Goal: Information Seeking & Learning: Learn about a topic

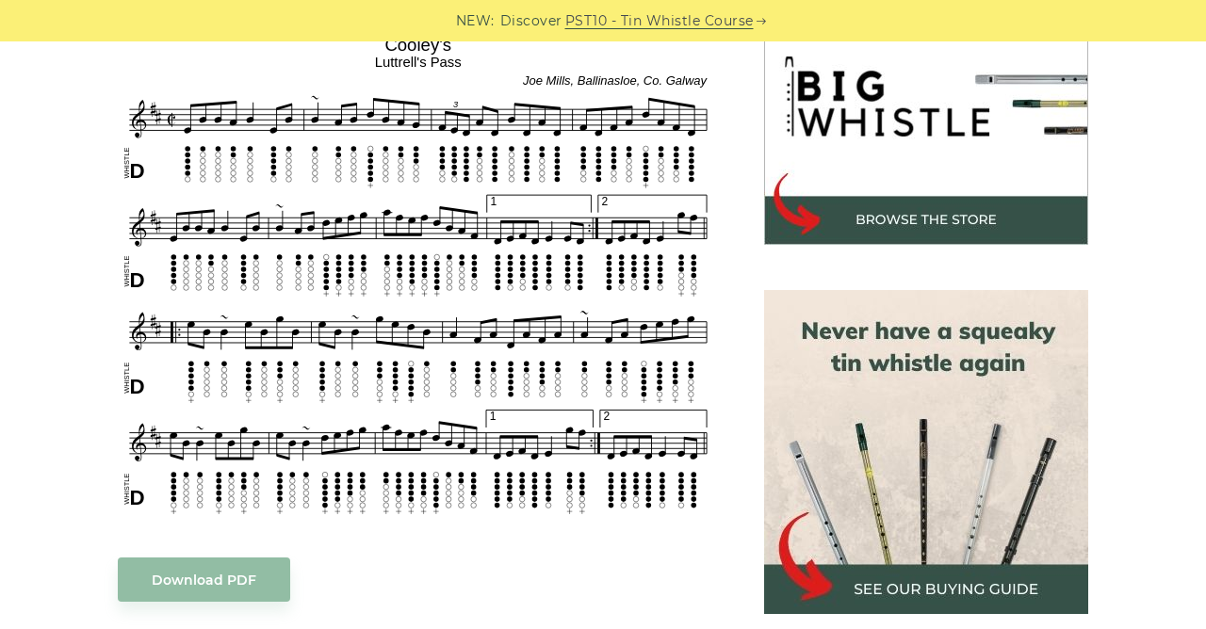
scroll to position [612, 0]
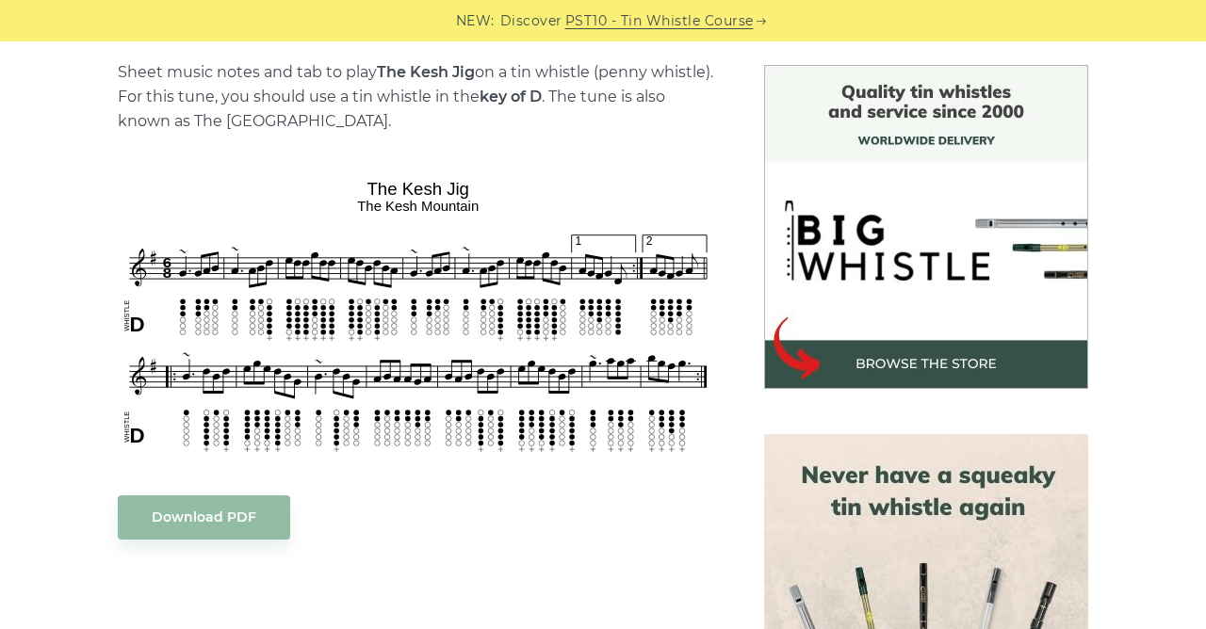
scroll to position [487, 0]
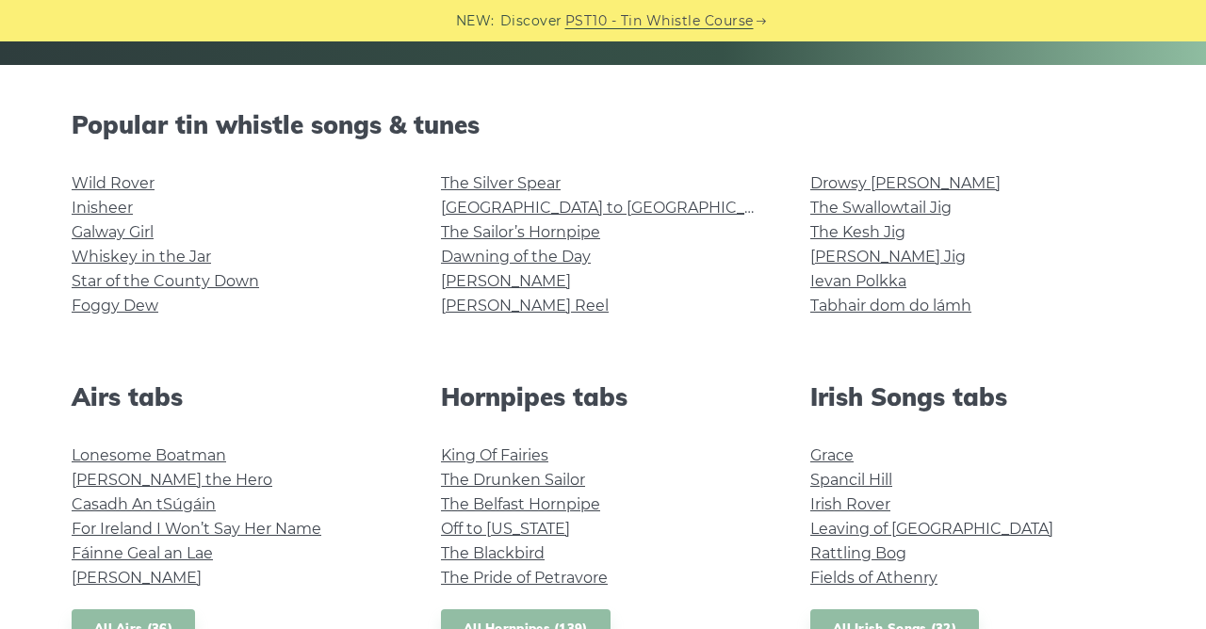
click at [514, 236] on link "The Sailor’s Hornpipe" at bounding box center [520, 232] width 159 height 18
click at [81, 206] on link "Inisheer" at bounding box center [102, 208] width 61 height 18
click at [519, 313] on link "[PERSON_NAME] Reel" at bounding box center [525, 306] width 168 height 18
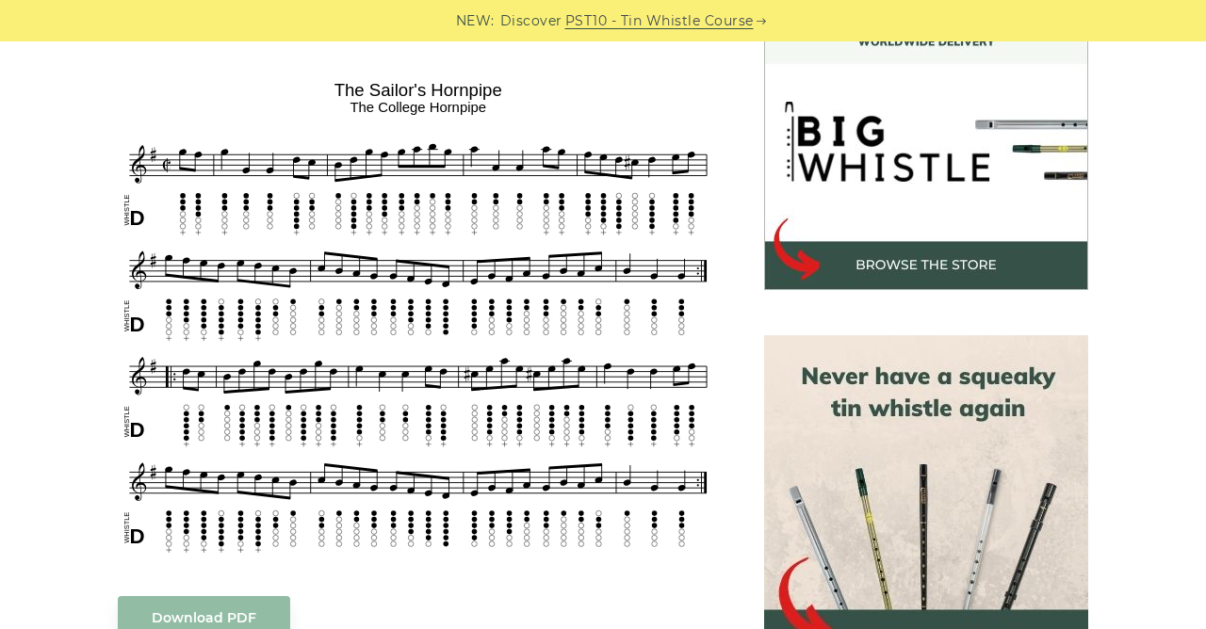
scroll to position [571, 0]
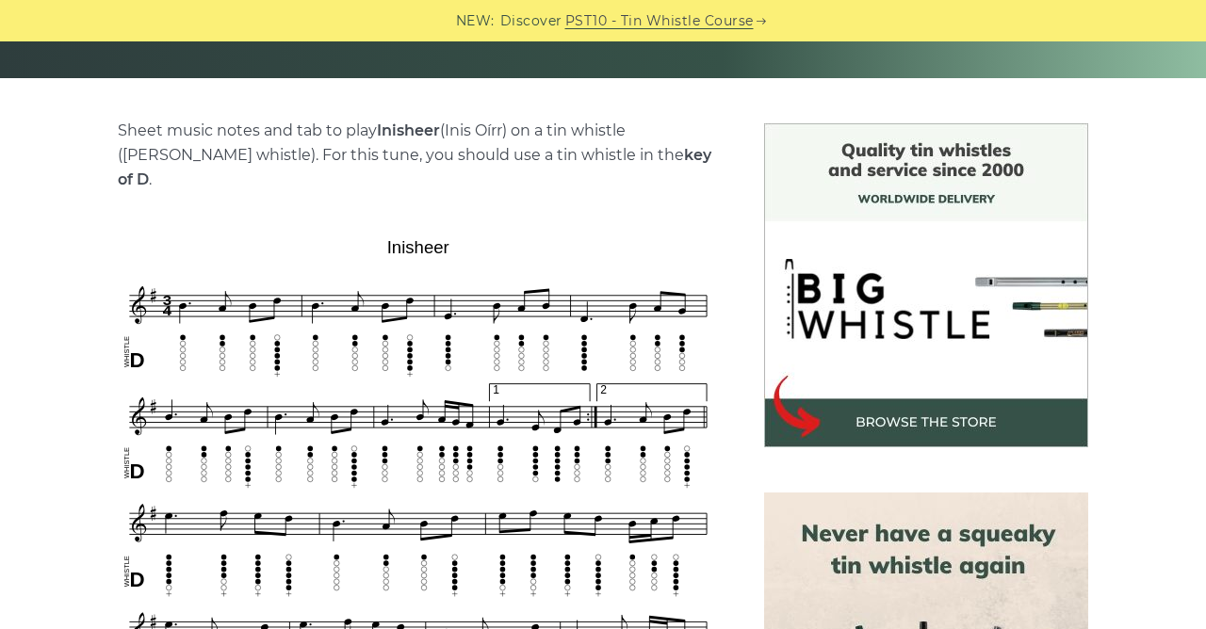
scroll to position [489, 0]
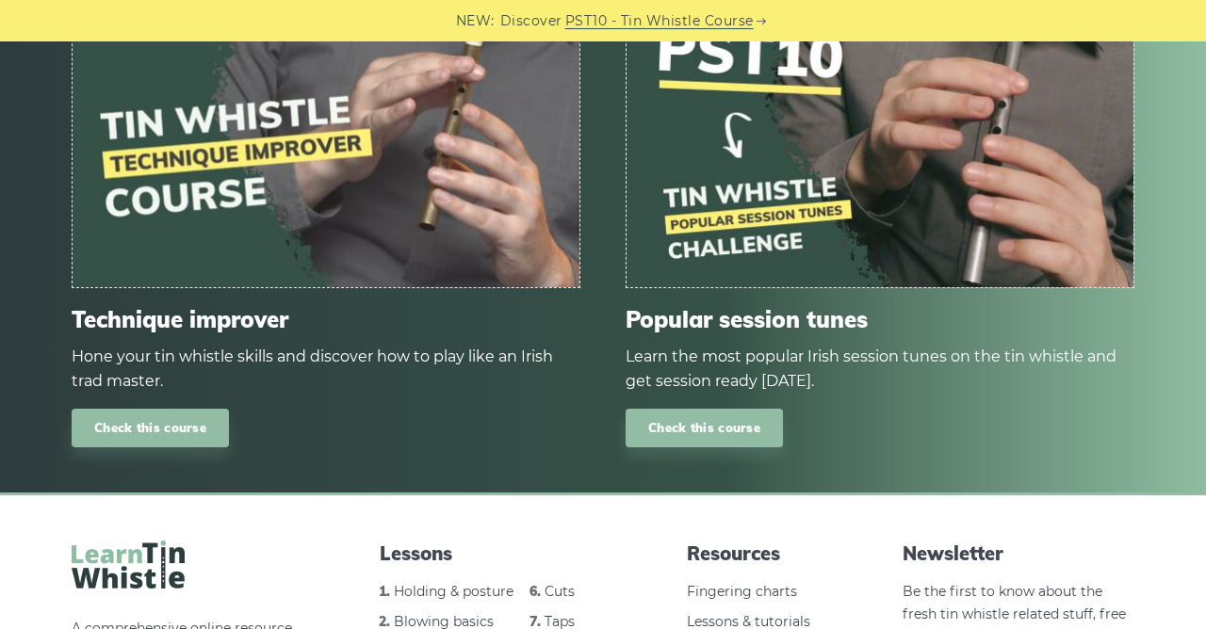
scroll to position [2289, 0]
